Goal: Information Seeking & Learning: Check status

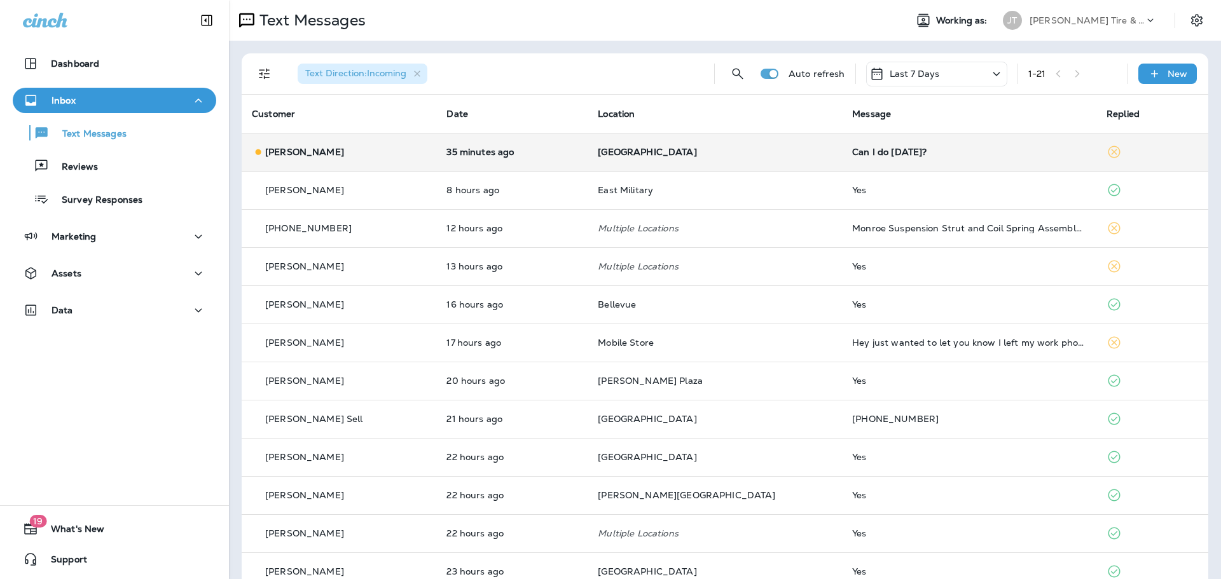
click at [772, 149] on p "[GEOGRAPHIC_DATA]" at bounding box center [715, 152] width 234 height 10
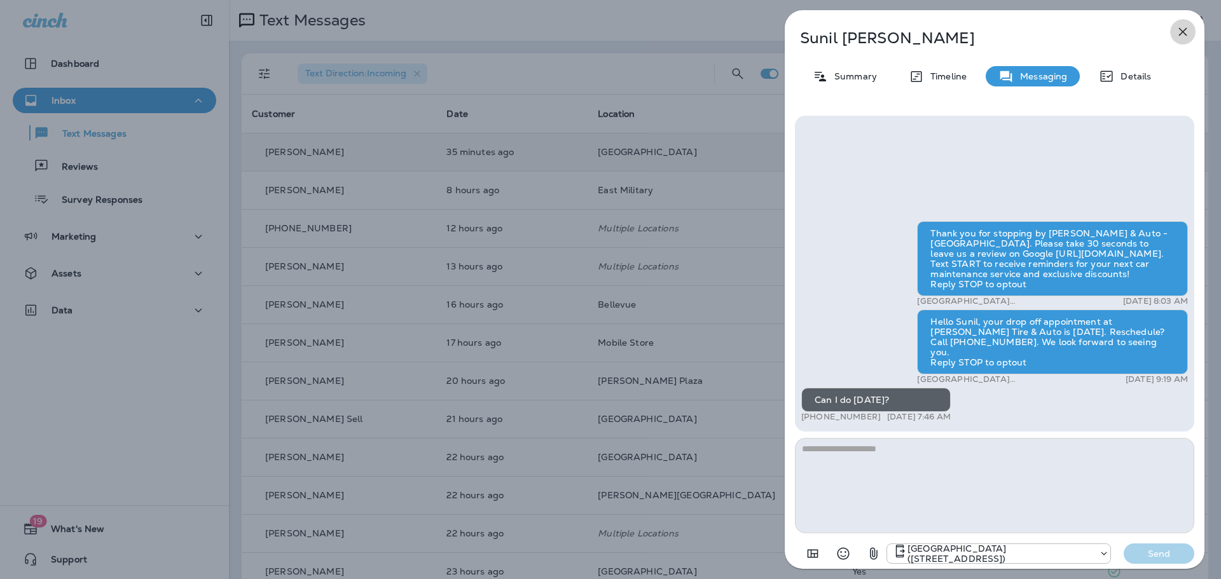
click at [1183, 39] on icon "button" at bounding box center [1182, 31] width 15 height 15
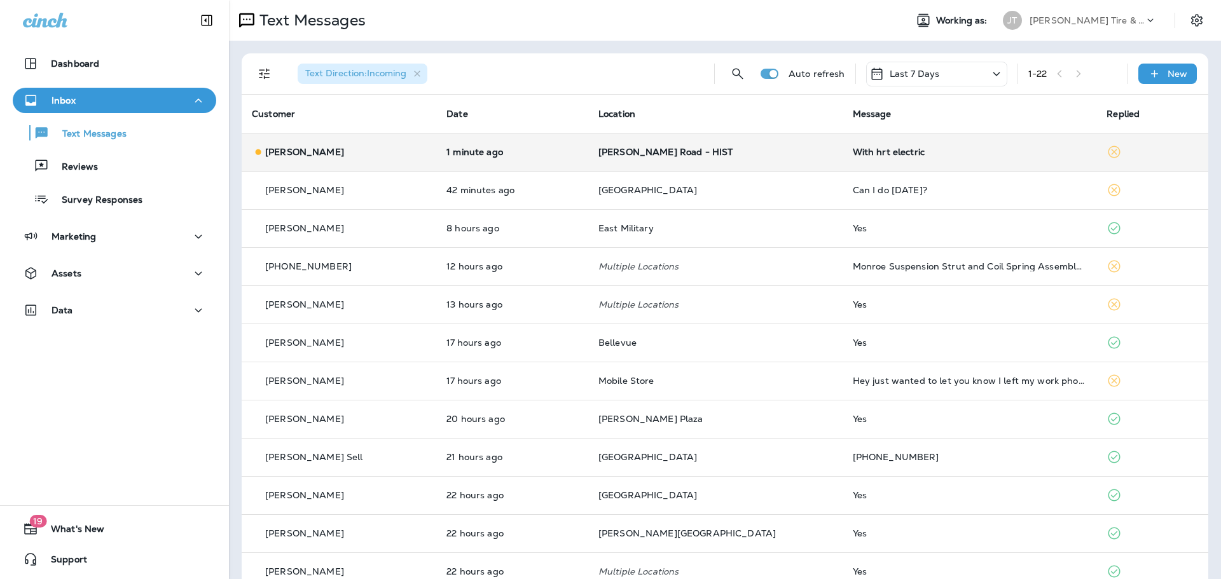
click at [588, 158] on td "1 minute ago" at bounding box center [512, 152] width 152 height 38
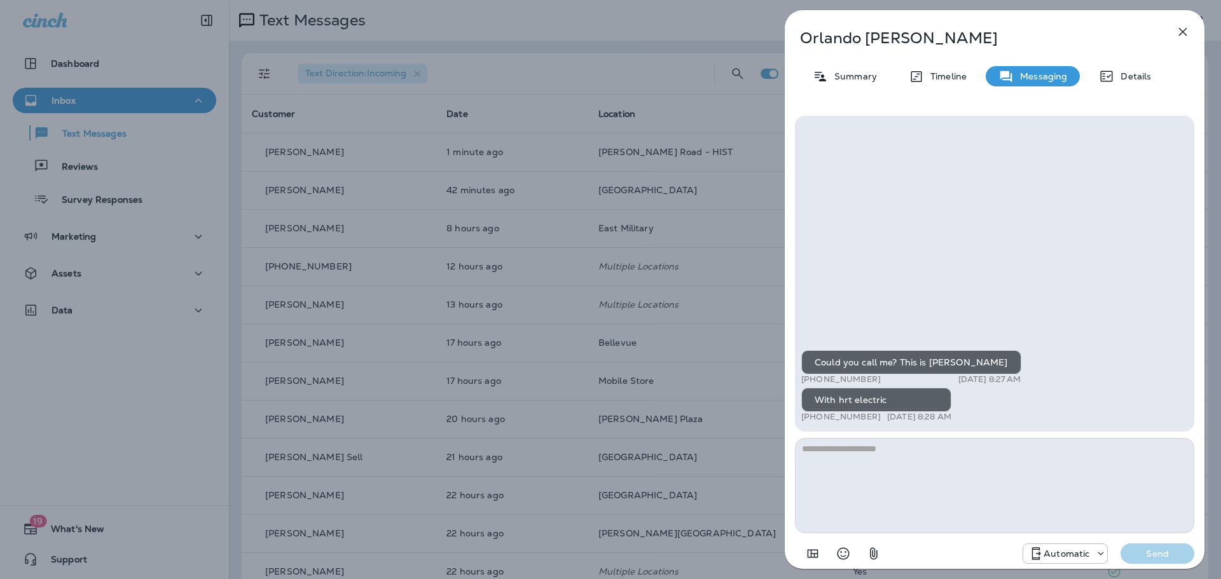
click at [1186, 26] on icon "button" at bounding box center [1182, 31] width 15 height 15
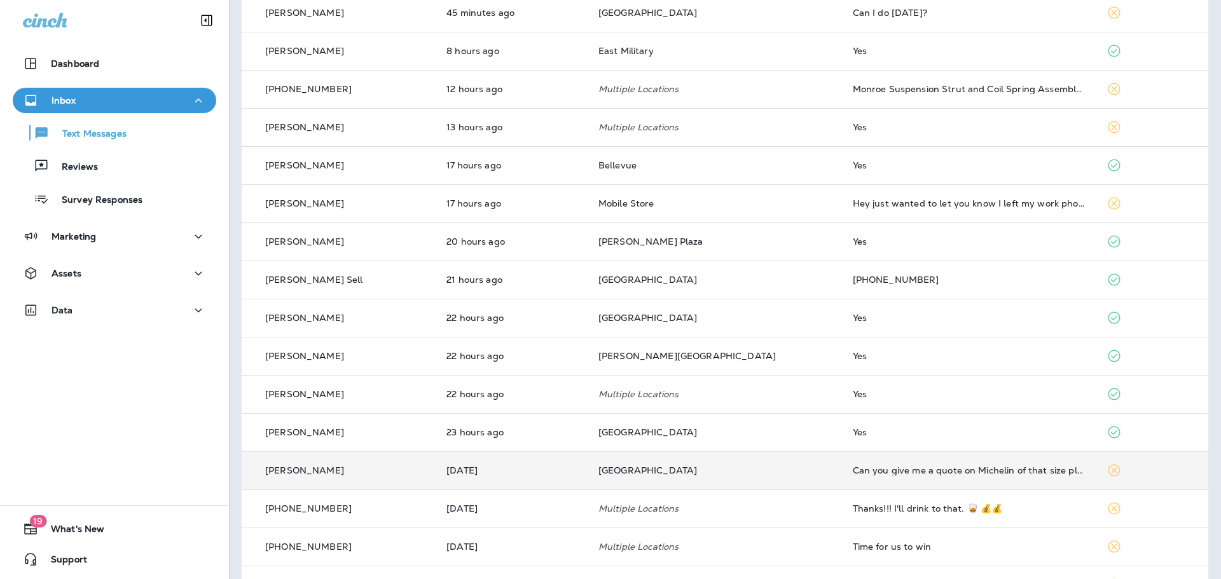
scroll to position [254, 0]
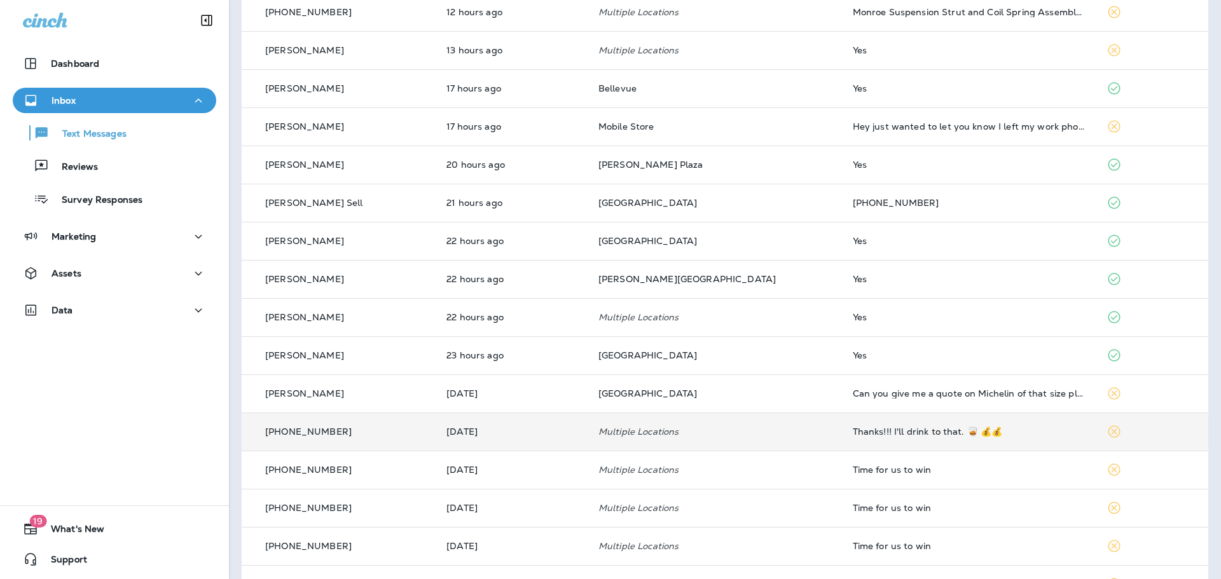
click at [363, 445] on td "[PHONE_NUMBER]" at bounding box center [339, 432] width 195 height 38
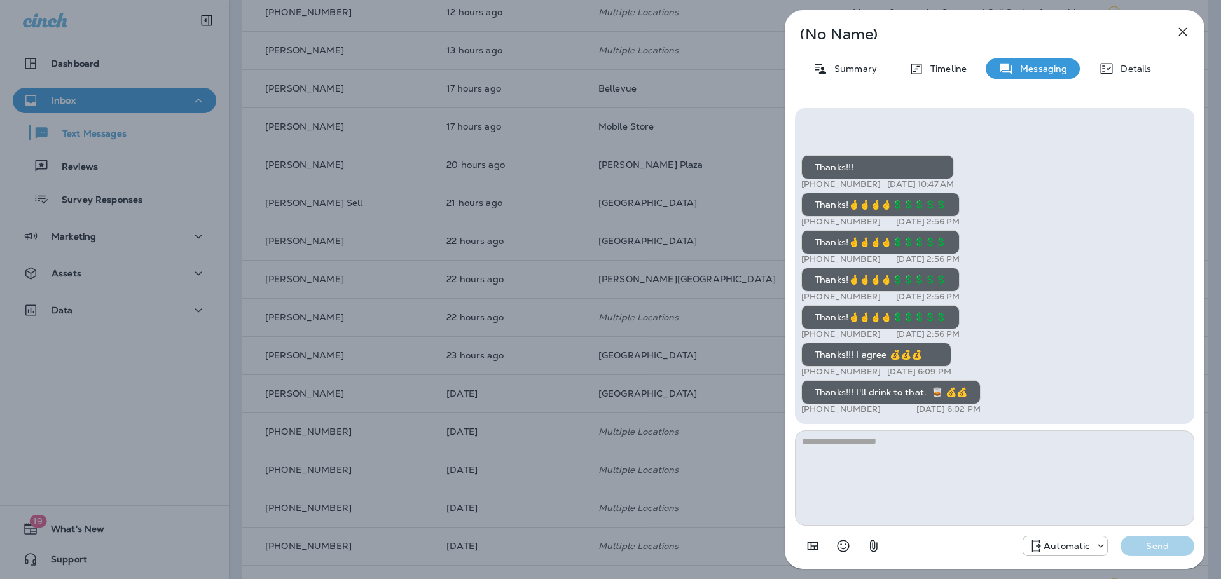
click at [1182, 34] on icon "button" at bounding box center [1182, 31] width 15 height 15
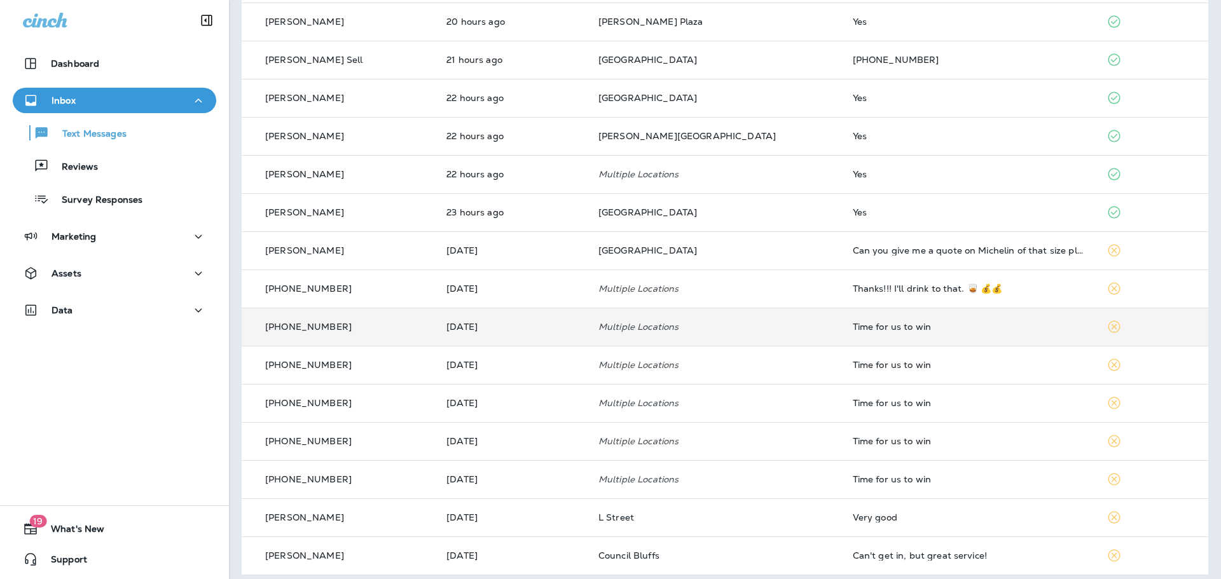
scroll to position [406, 0]
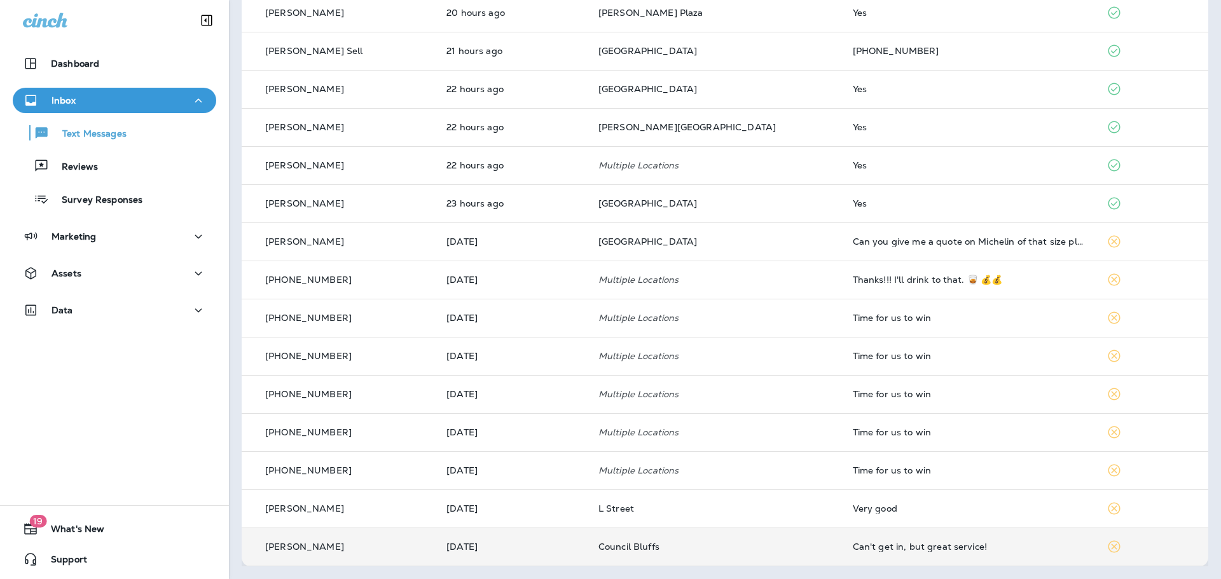
click at [885, 542] on div "Can't get in, but great service!" at bounding box center [970, 547] width 234 height 10
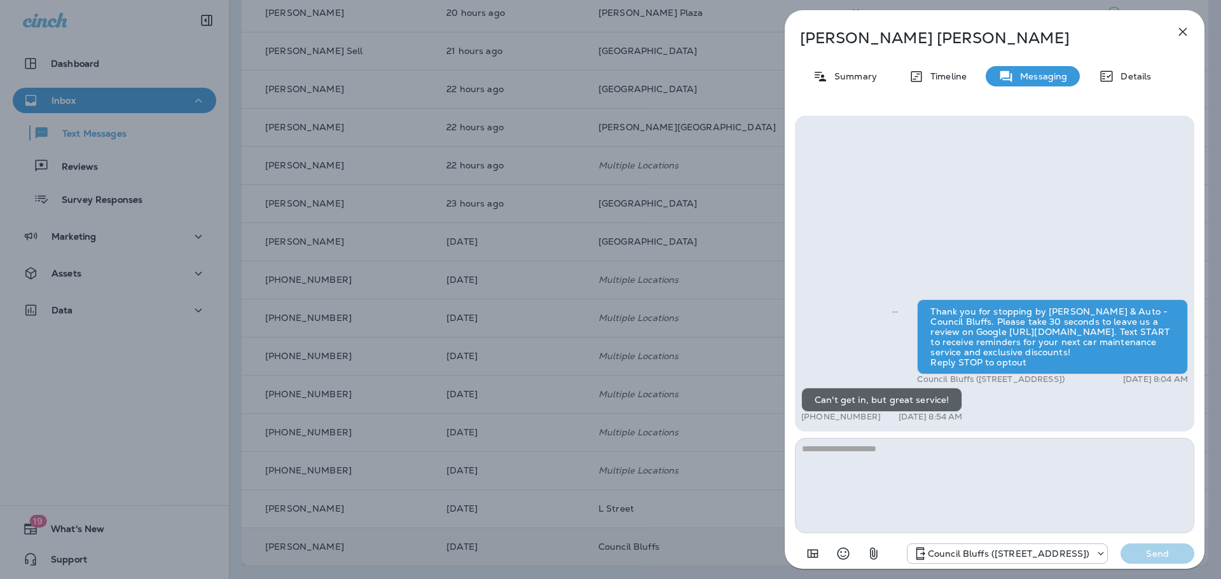
click at [1183, 30] on icon "button" at bounding box center [1182, 31] width 15 height 15
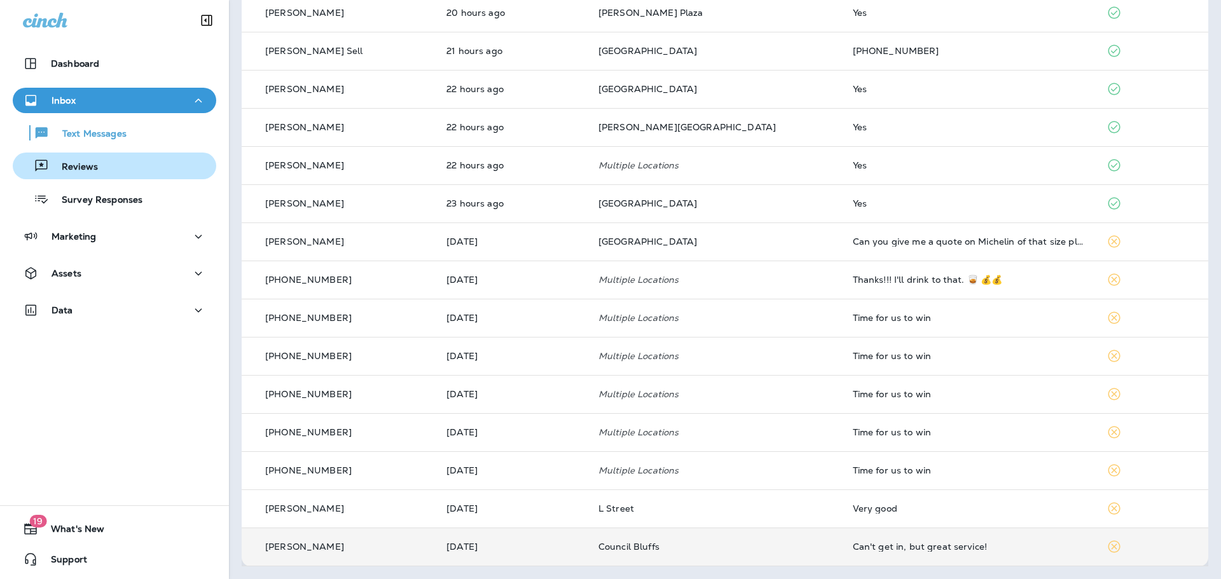
click at [90, 156] on div "Reviews" at bounding box center [58, 165] width 80 height 19
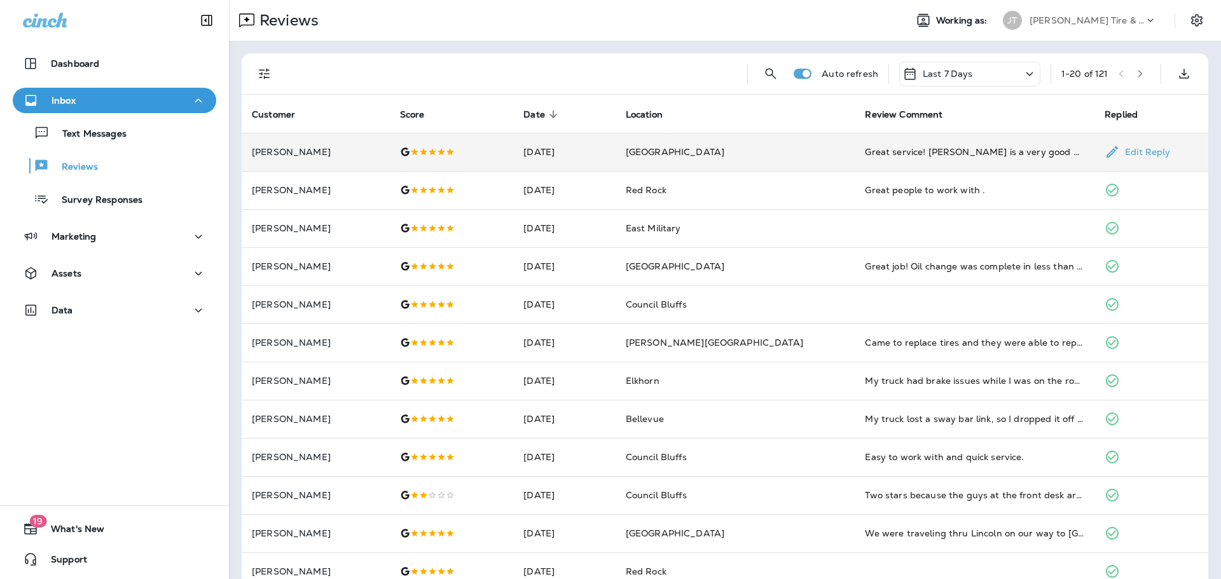
click at [878, 155] on div "Great service! [PERSON_NAME] is a very good manager, he went above and beyond t…" at bounding box center [974, 152] width 219 height 13
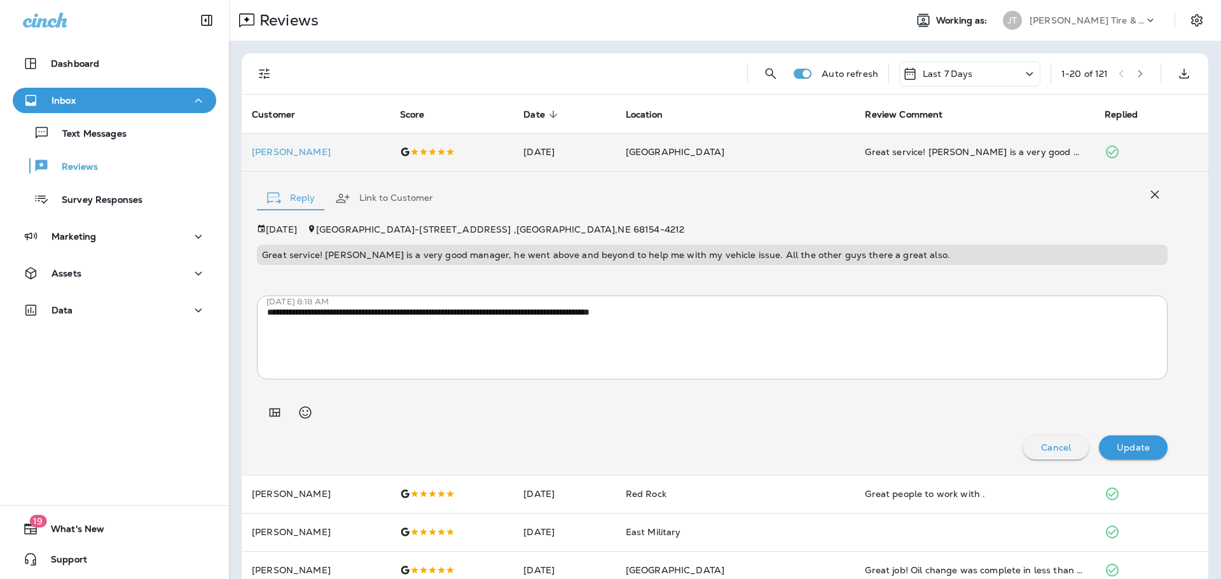
click at [1149, 193] on icon "button" at bounding box center [1154, 194] width 15 height 15
